Goal: Task Accomplishment & Management: Complete application form

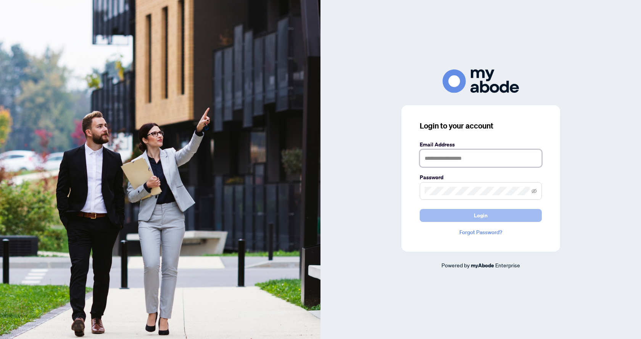
type input "**********"
drag, startPoint x: 486, startPoint y: 222, endPoint x: 455, endPoint y: 223, distance: 30.5
click at [486, 222] on span "Login" at bounding box center [481, 215] width 14 height 12
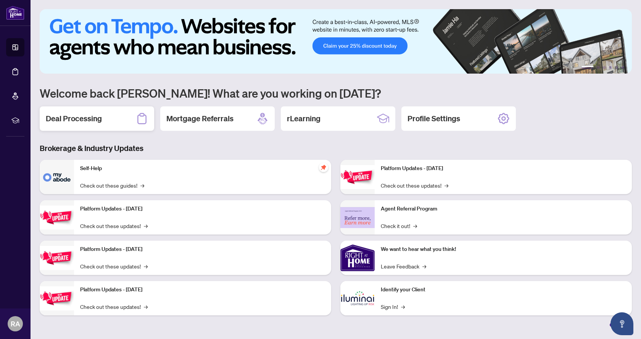
click at [87, 114] on h2 "Deal Processing" at bounding box center [74, 118] width 56 height 11
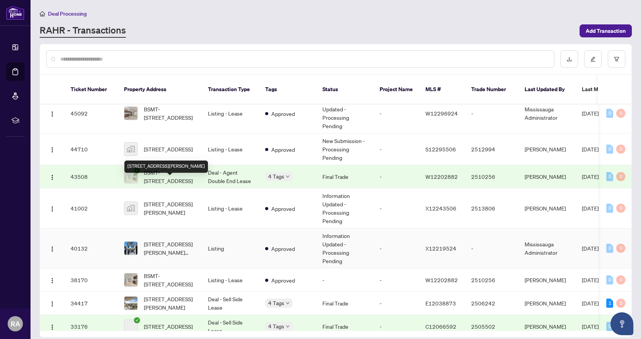
scroll to position [267, 0]
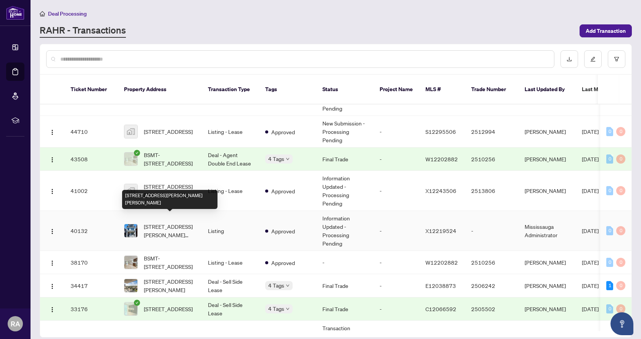
click at [180, 228] on span "[STREET_ADDRESS][PERSON_NAME][PERSON_NAME]" at bounding box center [170, 230] width 52 height 17
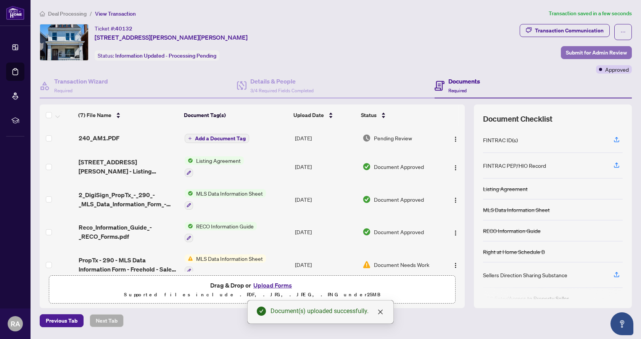
click at [601, 52] on span "Submit for Admin Review" at bounding box center [596, 53] width 61 height 12
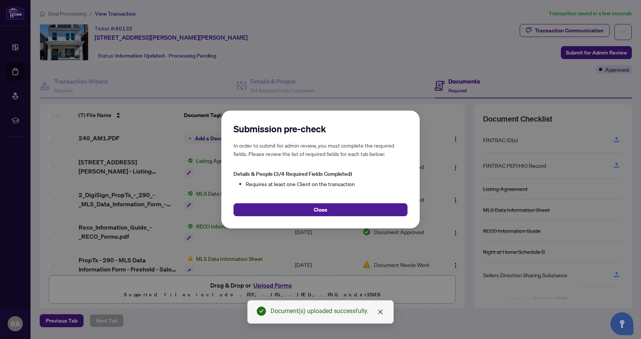
click at [298, 217] on div "Submission pre-check In order to submit for admin review, you must complete the…" at bounding box center [320, 170] width 198 height 118
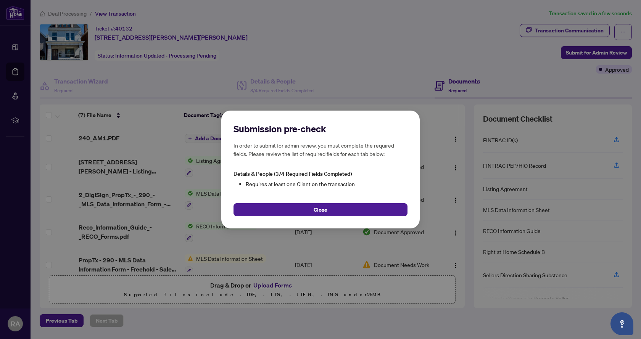
click at [298, 217] on div "Submission pre-check In order to submit for admin review, you must complete the…" at bounding box center [320, 170] width 198 height 118
click at [299, 218] on div "Submission pre-check In order to submit for admin review, you must complete the…" at bounding box center [320, 170] width 198 height 118
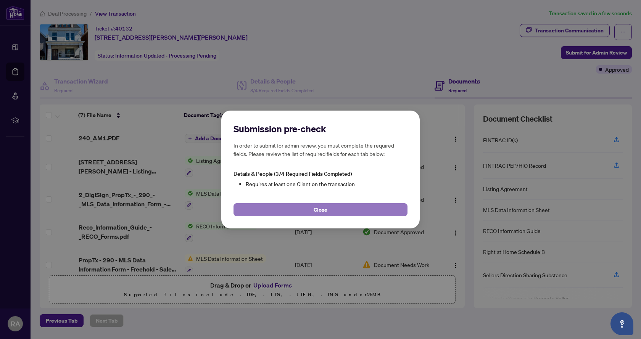
click at [305, 211] on button "Close" at bounding box center [320, 209] width 174 height 13
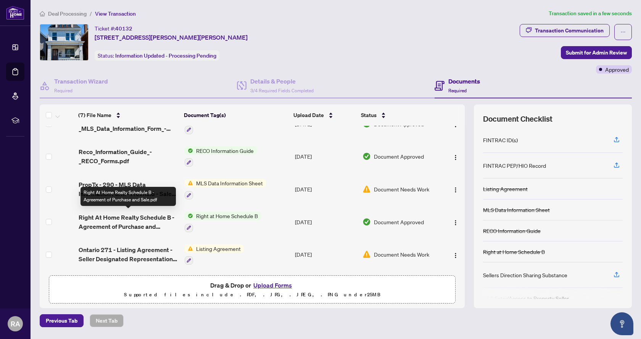
scroll to position [77, 0]
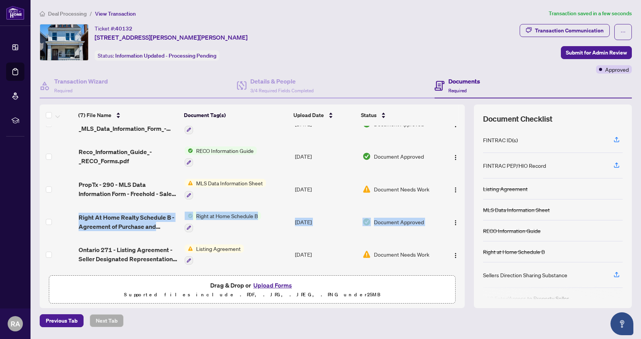
drag, startPoint x: 461, startPoint y: 205, endPoint x: 461, endPoint y: 201, distance: 4.2
click at [461, 201] on tbody "(7) File Name Document Tag(s) Upload Date Status 240_AM1.PDF Add a Document Tag…" at bounding box center [252, 160] width 425 height 220
click at [460, 210] on td at bounding box center [452, 222] width 23 height 33
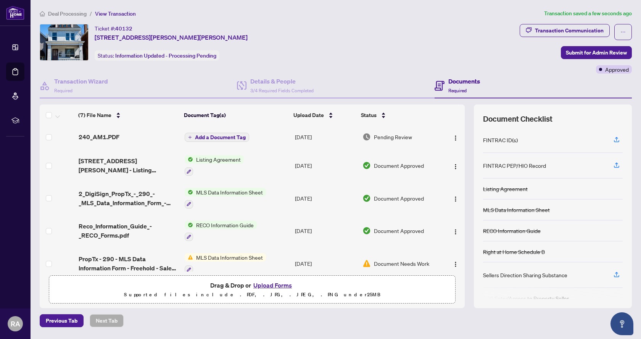
scroll to position [0, 0]
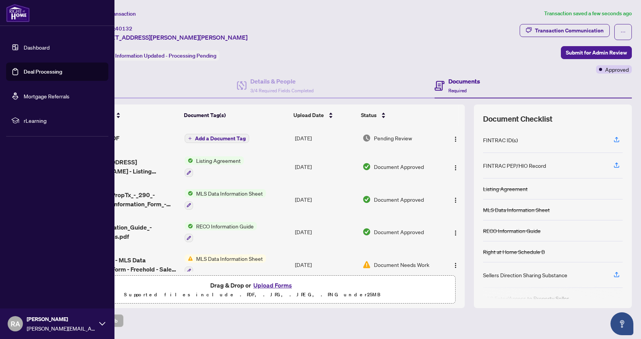
click at [35, 46] on link "Dashboard" at bounding box center [37, 47] width 26 height 7
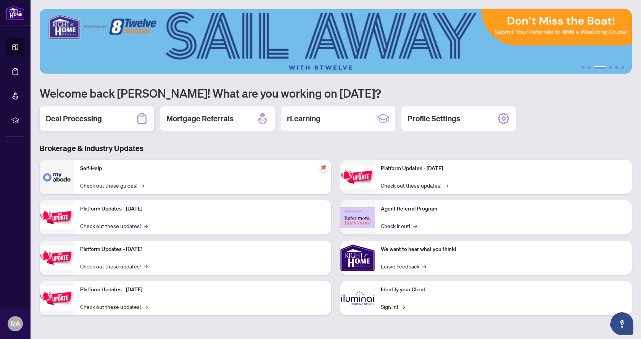
click at [91, 112] on div "Deal Processing" at bounding box center [97, 118] width 114 height 24
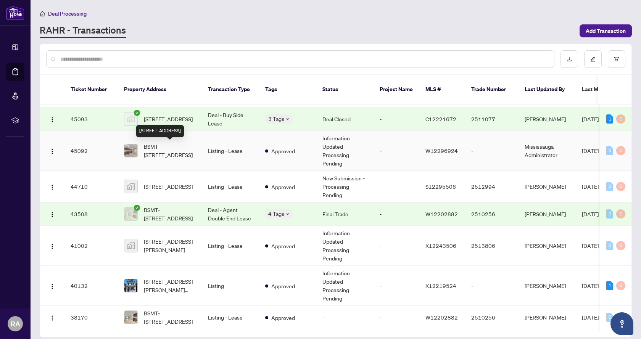
scroll to position [201, 0]
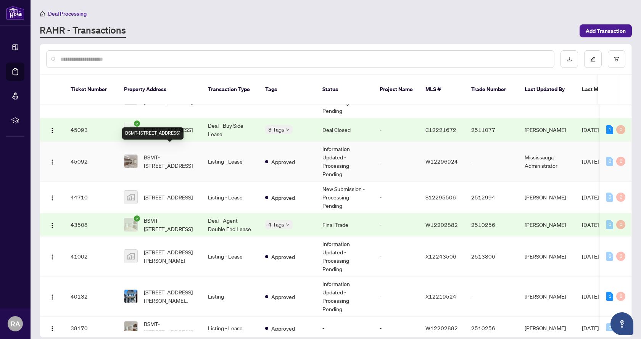
click at [173, 156] on span "BSMT-[STREET_ADDRESS]" at bounding box center [170, 161] width 52 height 17
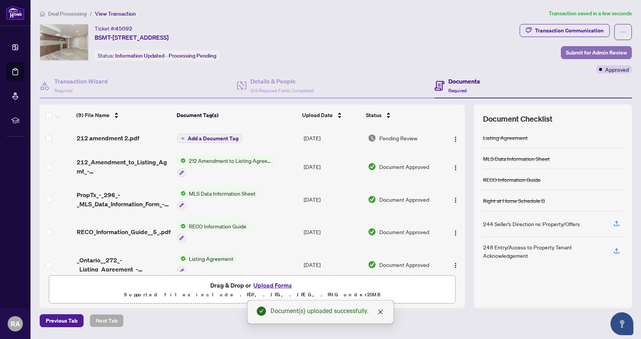
click at [594, 47] on span "Submit for Admin Review" at bounding box center [596, 53] width 61 height 12
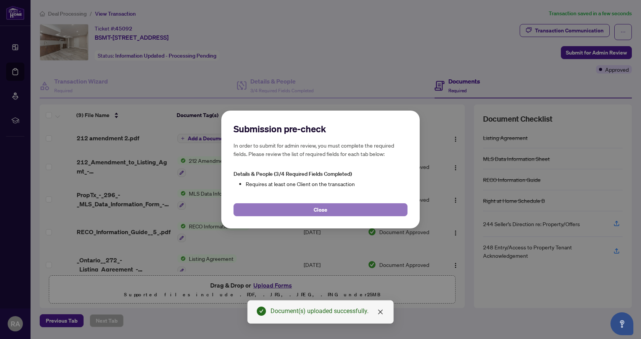
click at [329, 214] on button "Close" at bounding box center [320, 209] width 174 height 13
